Goal: Task Accomplishment & Management: Manage account settings

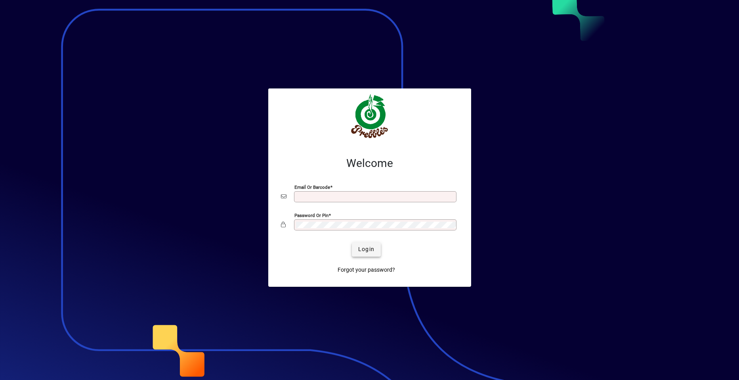
type input "**********"
click at [369, 247] on span "Login" at bounding box center [366, 249] width 16 height 8
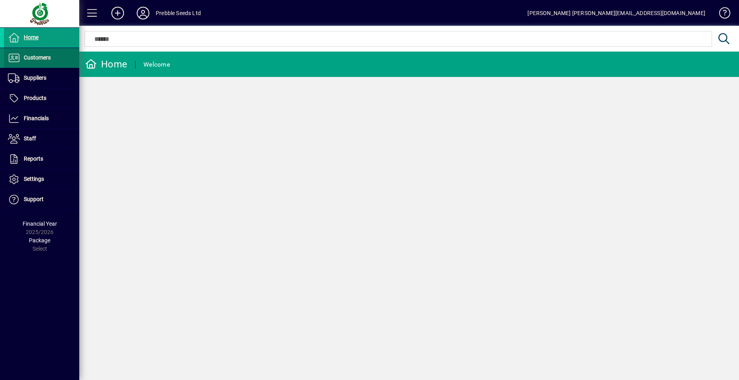
click at [61, 57] on span at bounding box center [41, 57] width 75 height 19
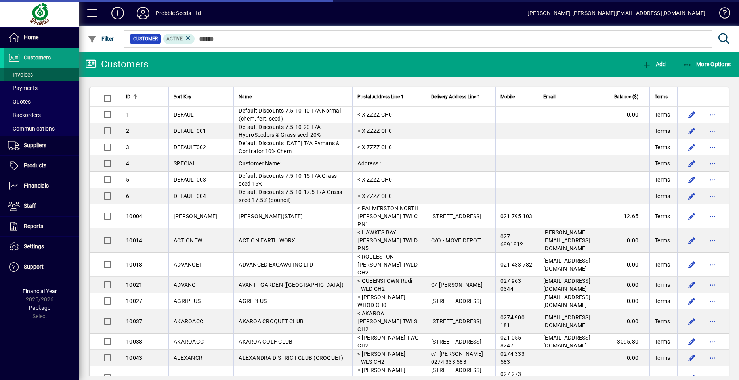
click at [54, 73] on span at bounding box center [41, 74] width 75 height 19
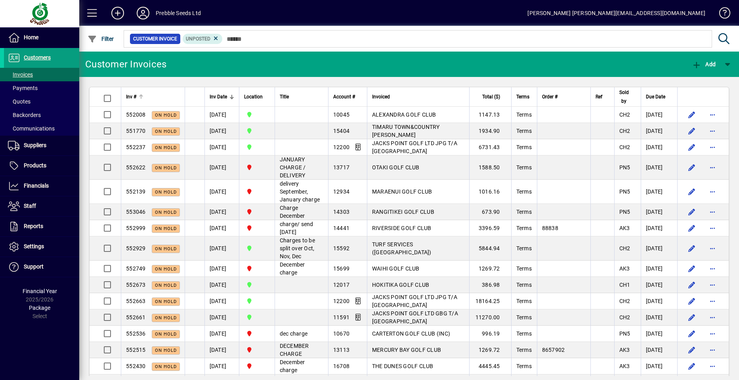
click at [129, 98] on span "Inv #" at bounding box center [131, 96] width 10 height 9
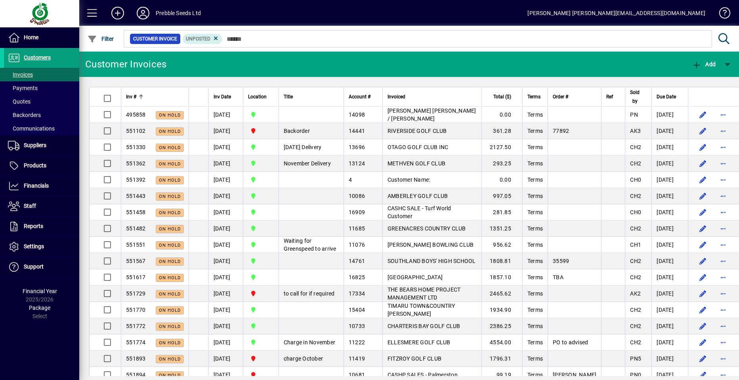
click at [129, 98] on span "Inv #" at bounding box center [131, 96] width 10 height 9
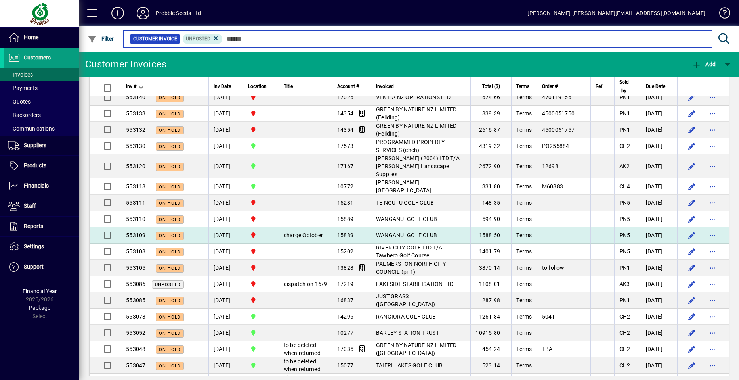
scroll to position [1087, 0]
